Goal: Navigation & Orientation: Find specific page/section

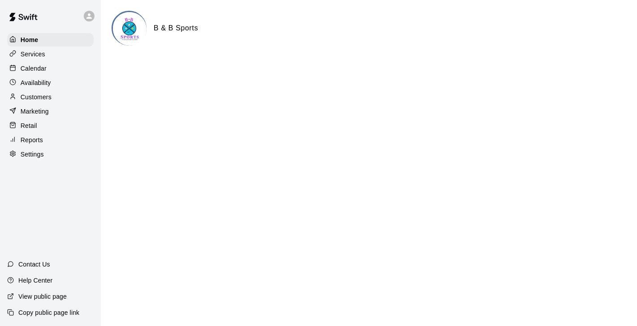
click at [50, 50] on div "Services" at bounding box center [50, 53] width 86 height 13
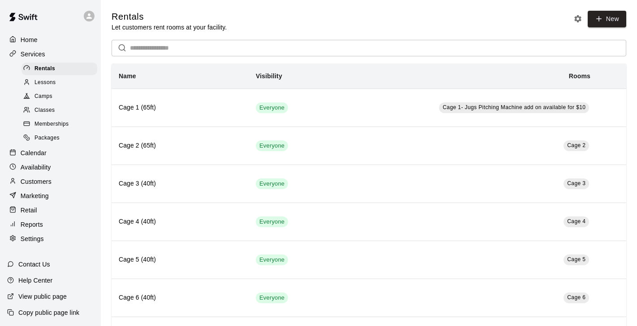
click at [60, 97] on div "Camps" at bounding box center [59, 96] width 76 height 13
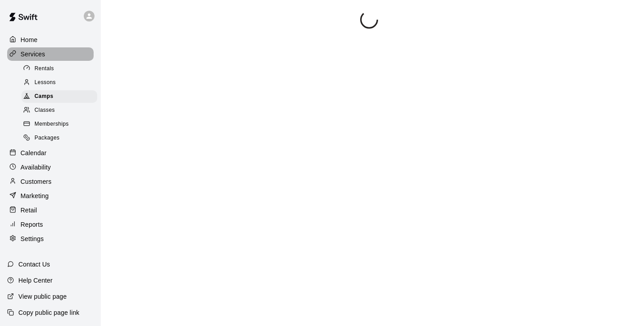
click at [49, 57] on div "Services" at bounding box center [50, 53] width 86 height 13
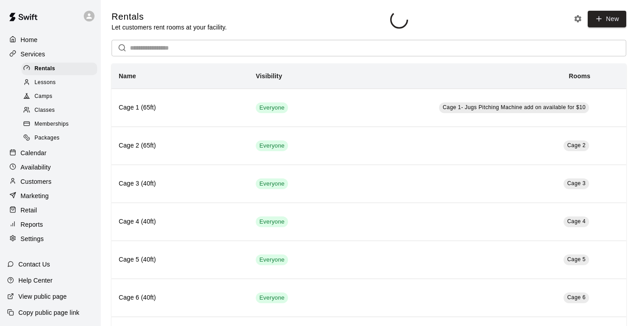
click at [69, 96] on div "Camps" at bounding box center [59, 96] width 76 height 13
